Goal: Transaction & Acquisition: Download file/media

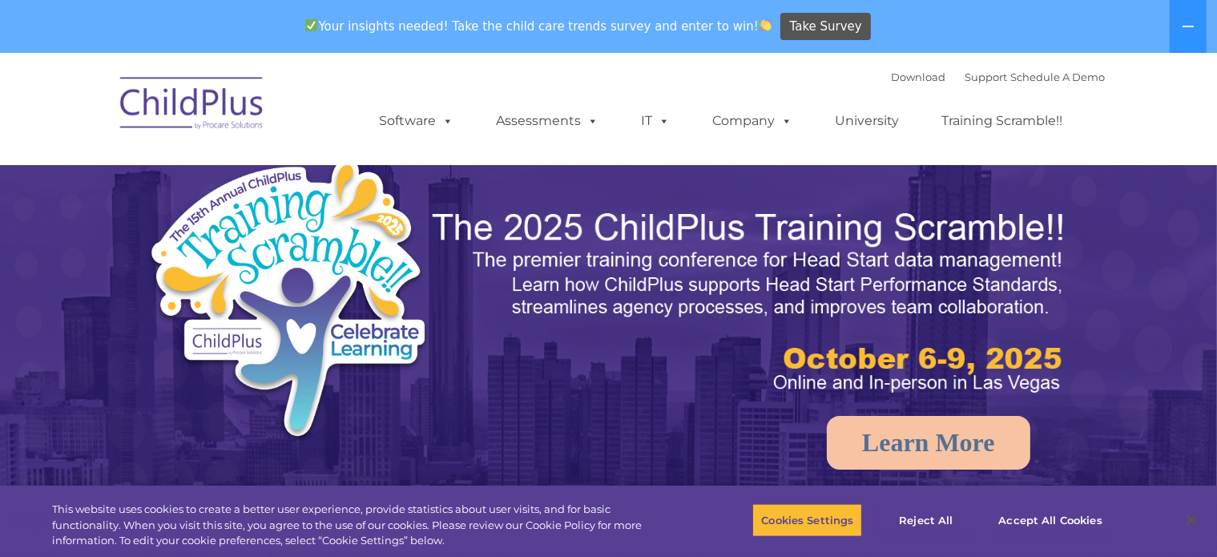
select select "MEDIUM"
click at [920, 75] on link "Download" at bounding box center [919, 77] width 54 height 13
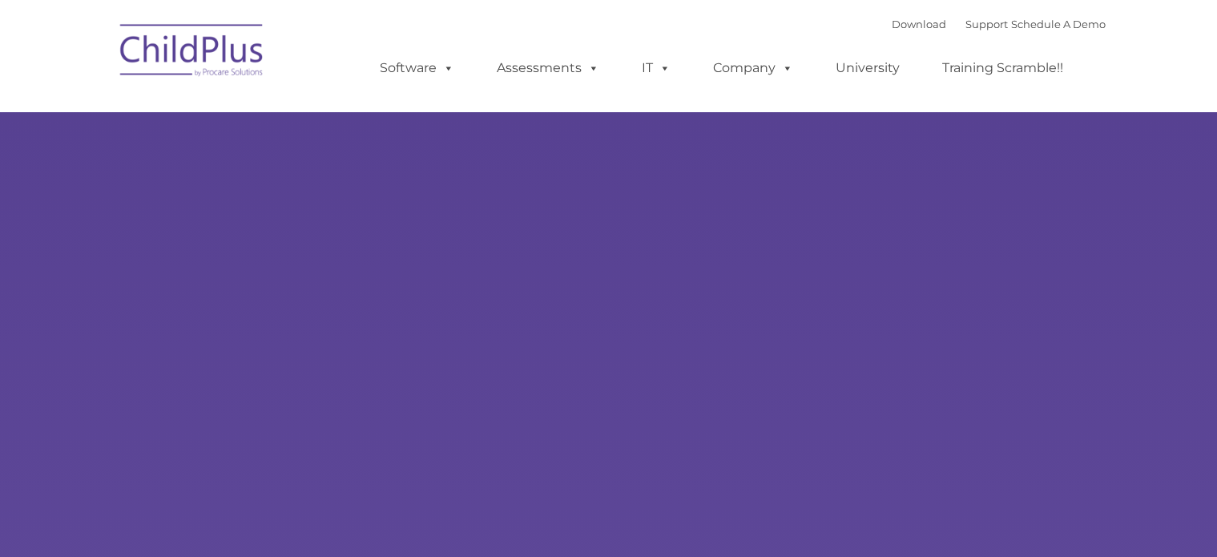
type input ""
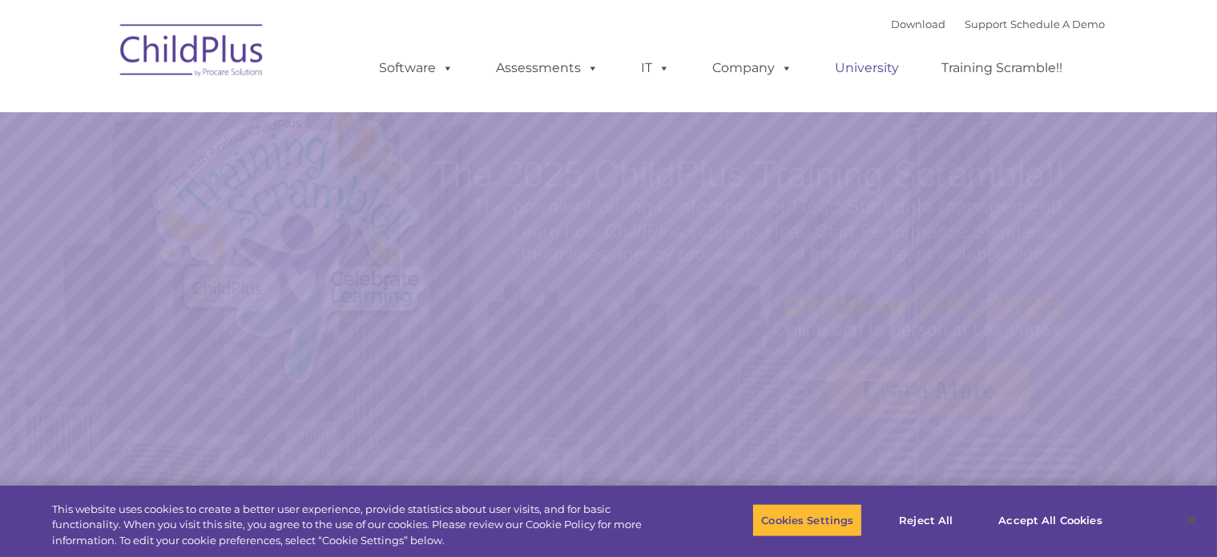
select select "MEDIUM"
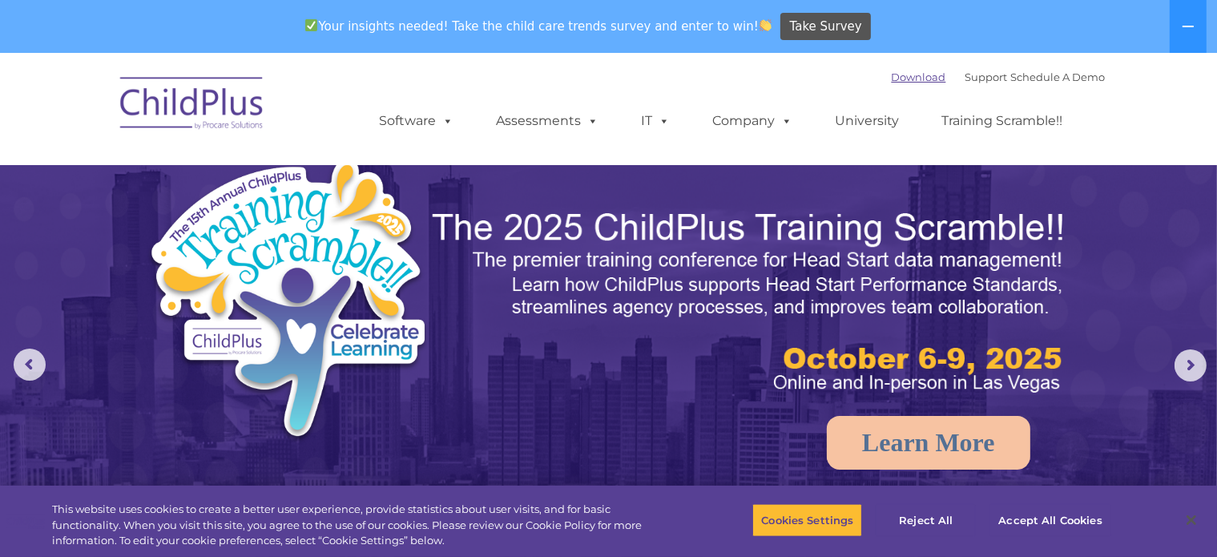
click at [892, 74] on link "Download" at bounding box center [919, 77] width 54 height 13
